Goal: Information Seeking & Learning: Learn about a topic

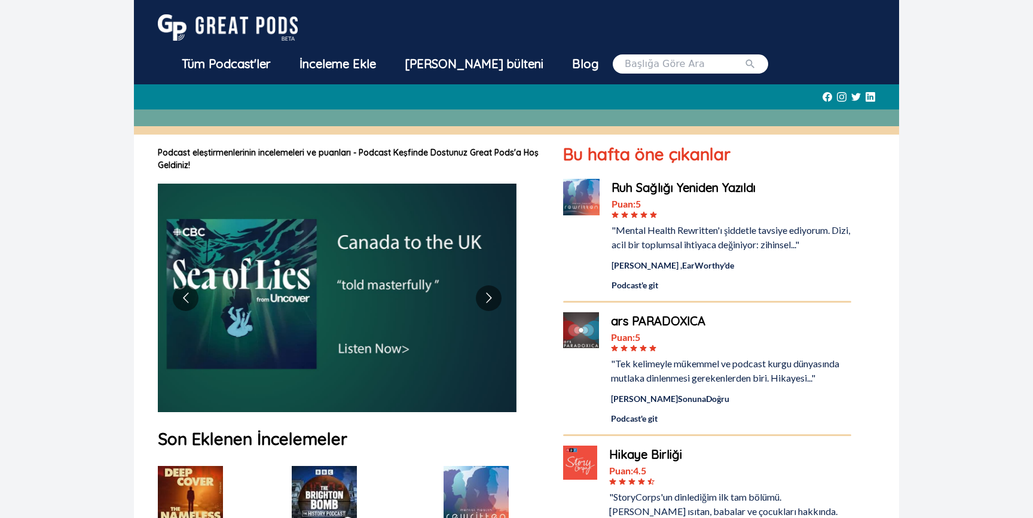
click at [759, 197] on div "Puan: 5" at bounding box center [731, 204] width 240 height 14
click at [595, 179] on img at bounding box center [581, 197] width 36 height 36
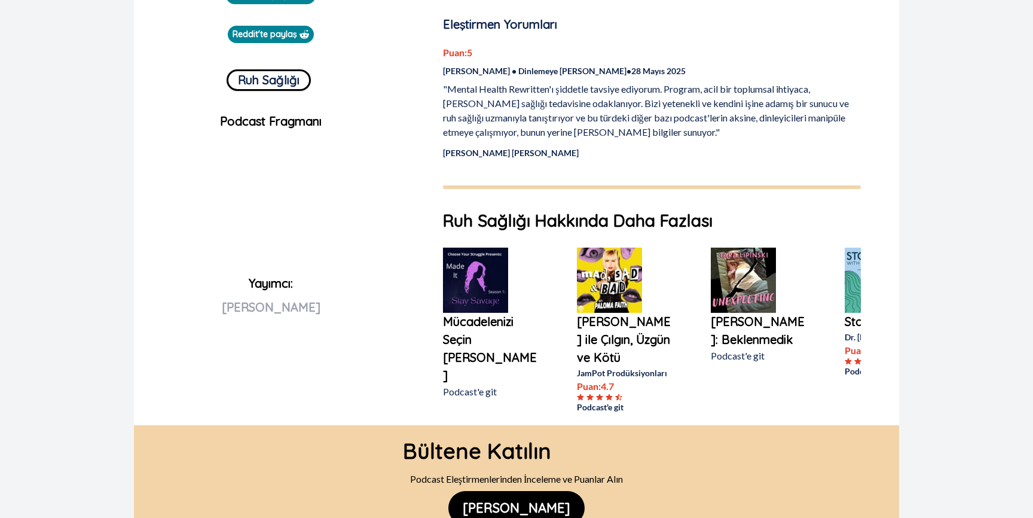
scroll to position [468, 0]
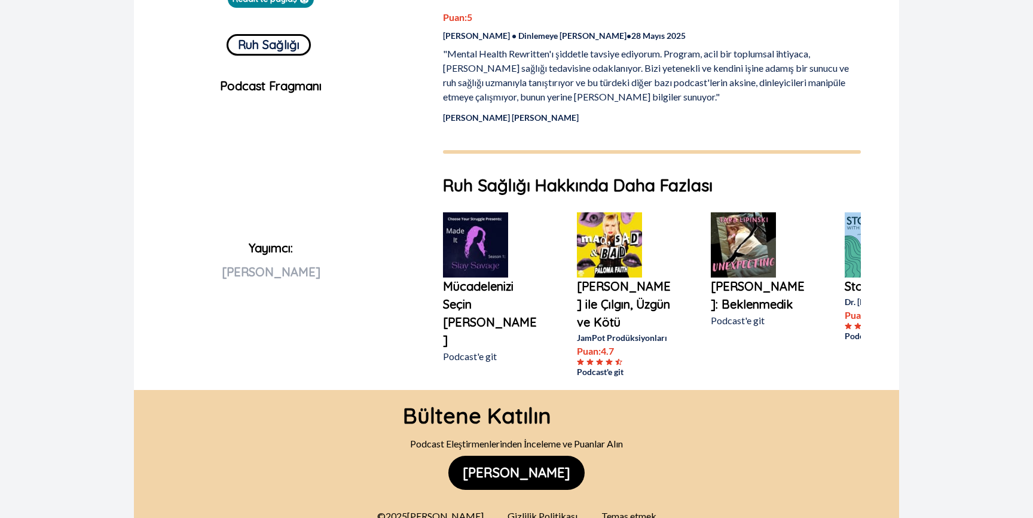
click at [492, 225] on img at bounding box center [475, 244] width 65 height 65
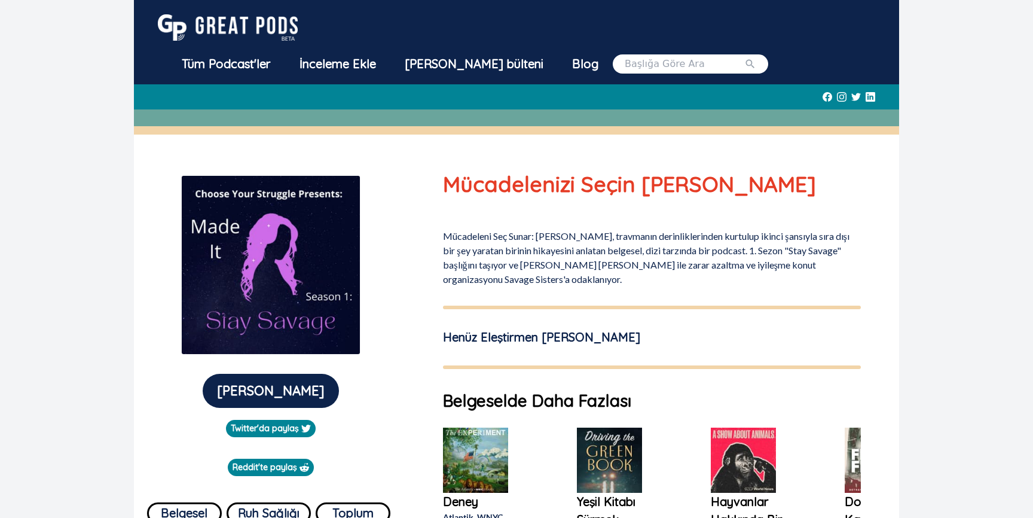
click at [271, 56] on font "Tüm Podcast'ler" at bounding box center [226, 63] width 89 height 15
